Goal: Information Seeking & Learning: Find specific fact

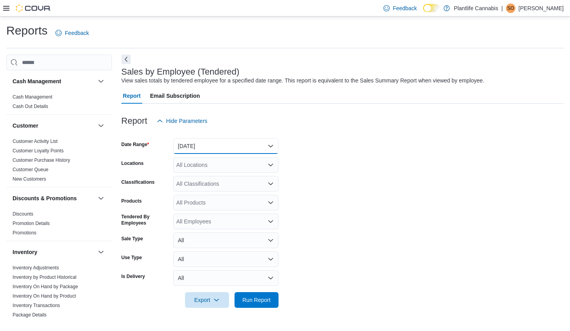
click at [222, 142] on button "[DATE]" at bounding box center [225, 146] width 105 height 16
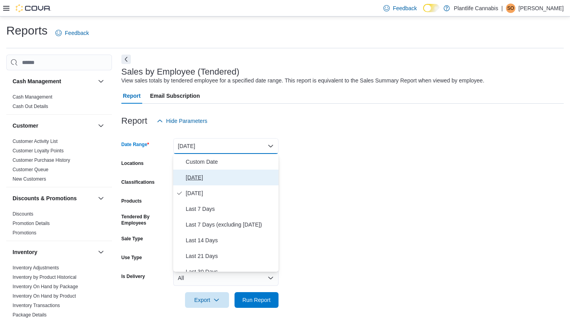
click at [198, 173] on span "[DATE]" at bounding box center [231, 177] width 90 height 9
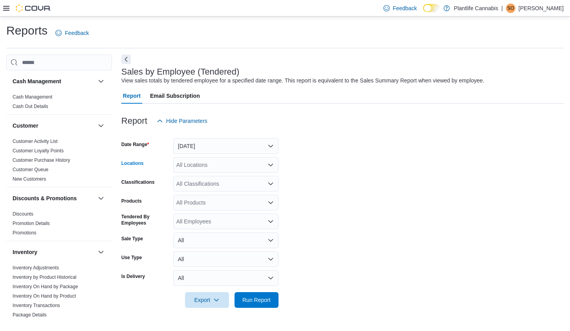
click at [211, 165] on div "All Locations" at bounding box center [225, 165] width 105 height 16
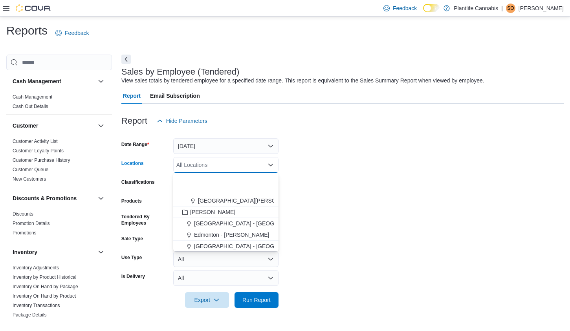
scroll to position [154, 0]
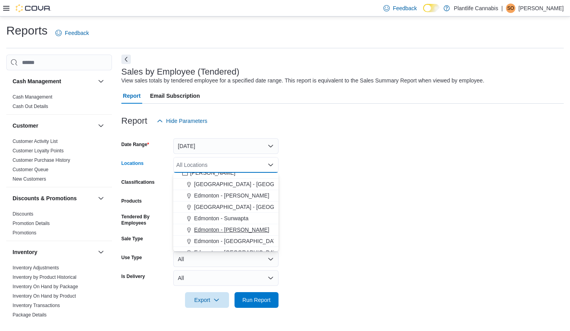
click at [252, 233] on div "Edmonton - [PERSON_NAME]" at bounding box center [226, 230] width 96 height 8
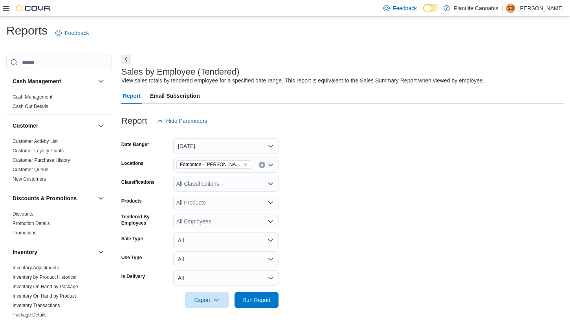
drag, startPoint x: 340, startPoint y: 216, endPoint x: 336, endPoint y: 222, distance: 7.6
click at [340, 216] on form "Date Range Today Locations Edmonton - Terra Losa Classifications All Classifica…" at bounding box center [342, 218] width 443 height 179
drag, startPoint x: 252, startPoint y: 309, endPoint x: 255, endPoint y: 305, distance: 5.1
click at [252, 309] on div at bounding box center [342, 312] width 443 height 9
click at [257, 300] on span "Run Report" at bounding box center [256, 300] width 28 height 8
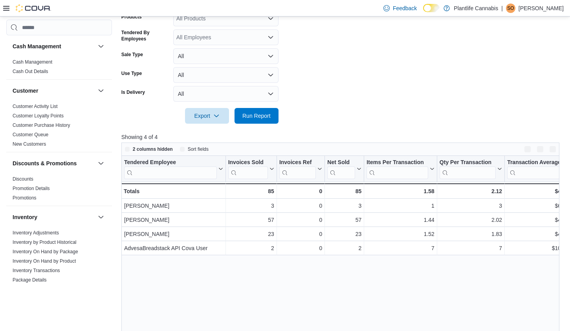
scroll to position [194, 0]
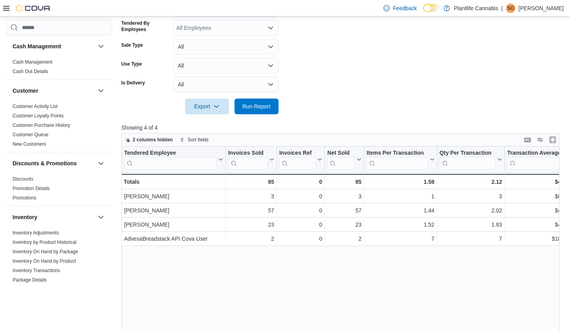
click at [11, 7] on div at bounding box center [27, 8] width 48 height 8
click at [5, 8] on icon at bounding box center [6, 8] width 6 height 6
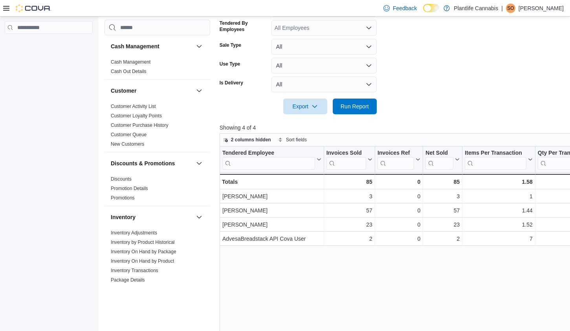
scroll to position [202, 0]
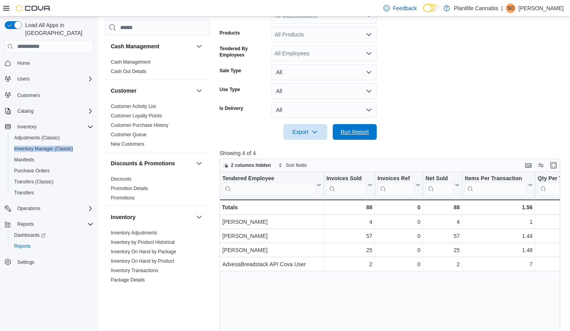
drag, startPoint x: 361, startPoint y: 133, endPoint x: 2, endPoint y: 6, distance: 381.0
click at [360, 133] on span "Run Report" at bounding box center [355, 132] width 28 height 8
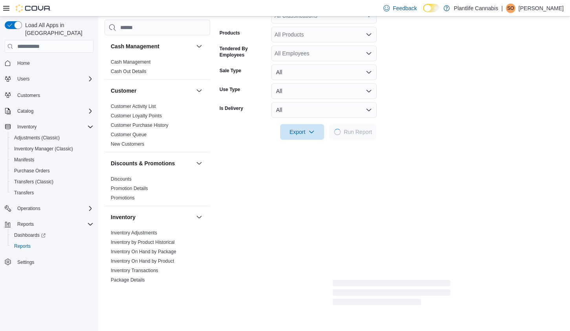
click at [6, 8] on icon at bounding box center [6, 8] width 6 height 6
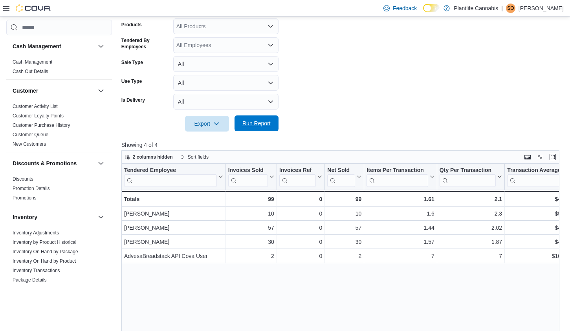
click at [259, 129] on span "Run Report" at bounding box center [256, 124] width 35 height 16
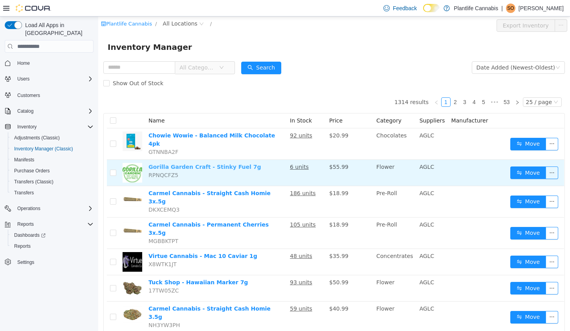
click at [216, 164] on link "Gorilla Garden Craft - Stinky Fuel 7g" at bounding box center [205, 167] width 113 height 6
drag, startPoint x: 253, startPoint y: 162, endPoint x: 152, endPoint y: 164, distance: 101.4
click at [152, 164] on td "Gorilla Garden Craft - Stinky Fuel 7g RPNQCFZ5" at bounding box center [215, 173] width 141 height 26
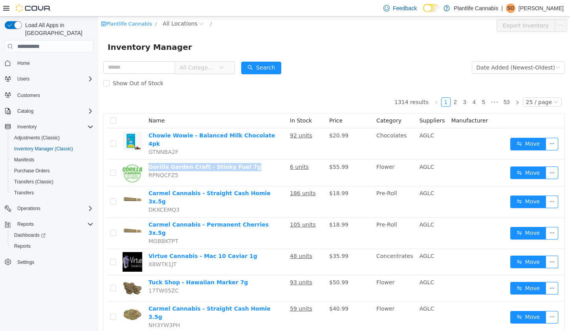
copy link "Gorilla Garden Craft - Stinky Fuel 7g"
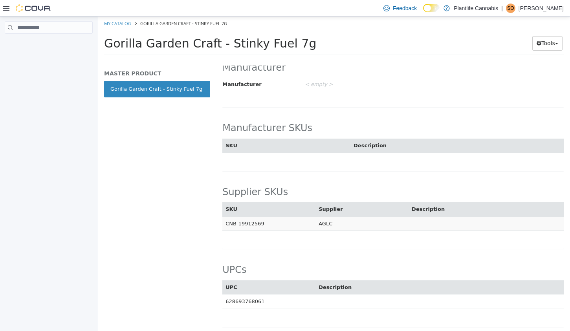
scroll to position [404, 0]
drag, startPoint x: 272, startPoint y: 224, endPoint x: 227, endPoint y: 225, distance: 45.2
click at [227, 225] on td "CNB-19912569" at bounding box center [268, 223] width 93 height 15
copy td "CNB-19912569"
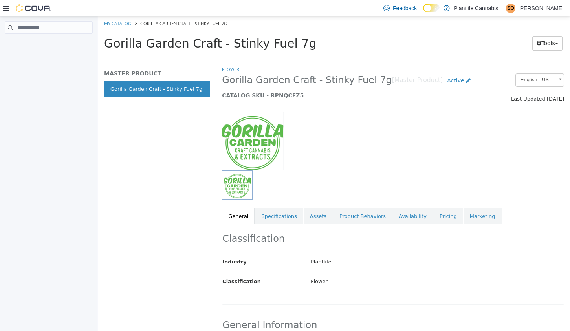
scroll to position [404, 0]
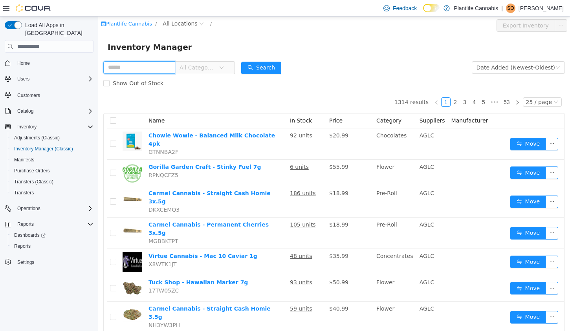
click at [152, 68] on input "text" at bounding box center [139, 67] width 72 height 13
type input "******"
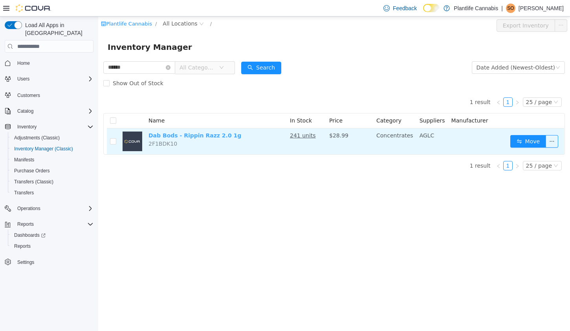
click at [189, 135] on link "Dab Bods - Rippin Razz 2.0 1g" at bounding box center [195, 135] width 93 height 6
